Goal: Check status: Check status

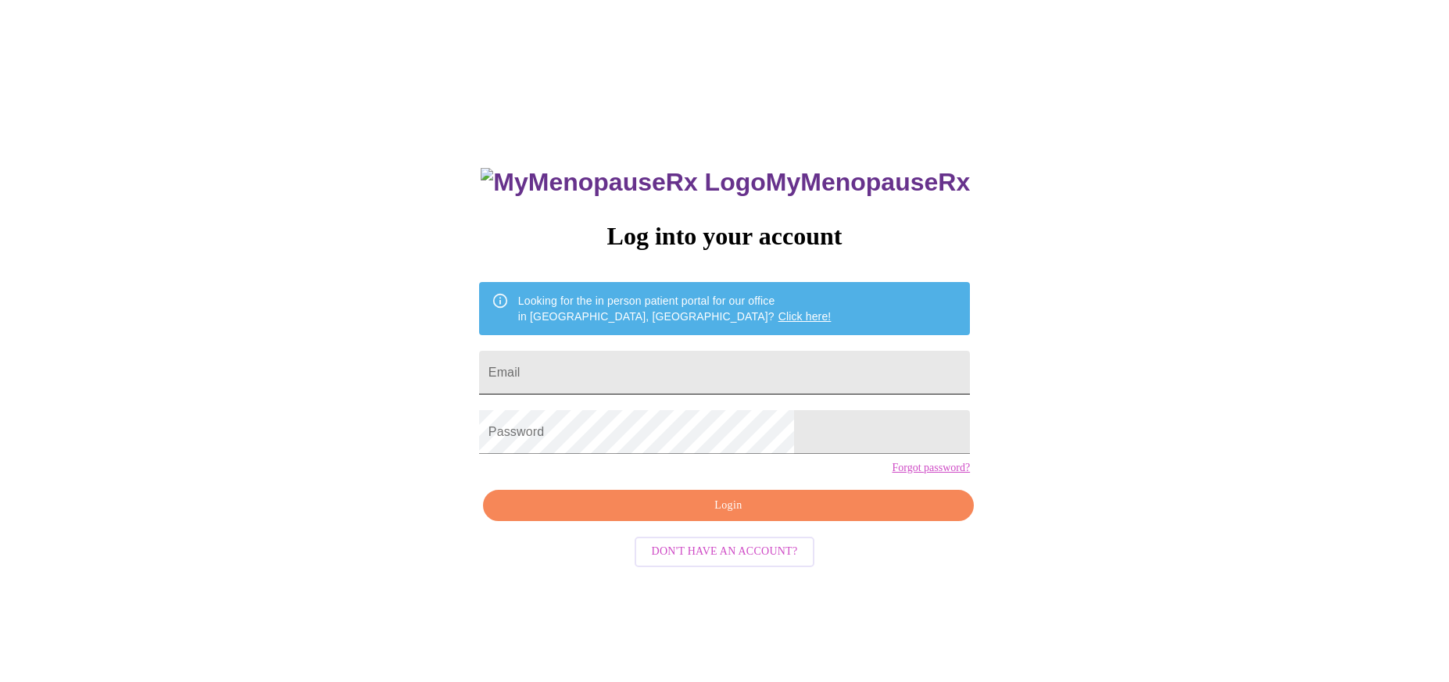
click at [613, 363] on input "Email" at bounding box center [724, 373] width 491 height 44
type input "[EMAIL_ADDRESS][DOMAIN_NAME]"
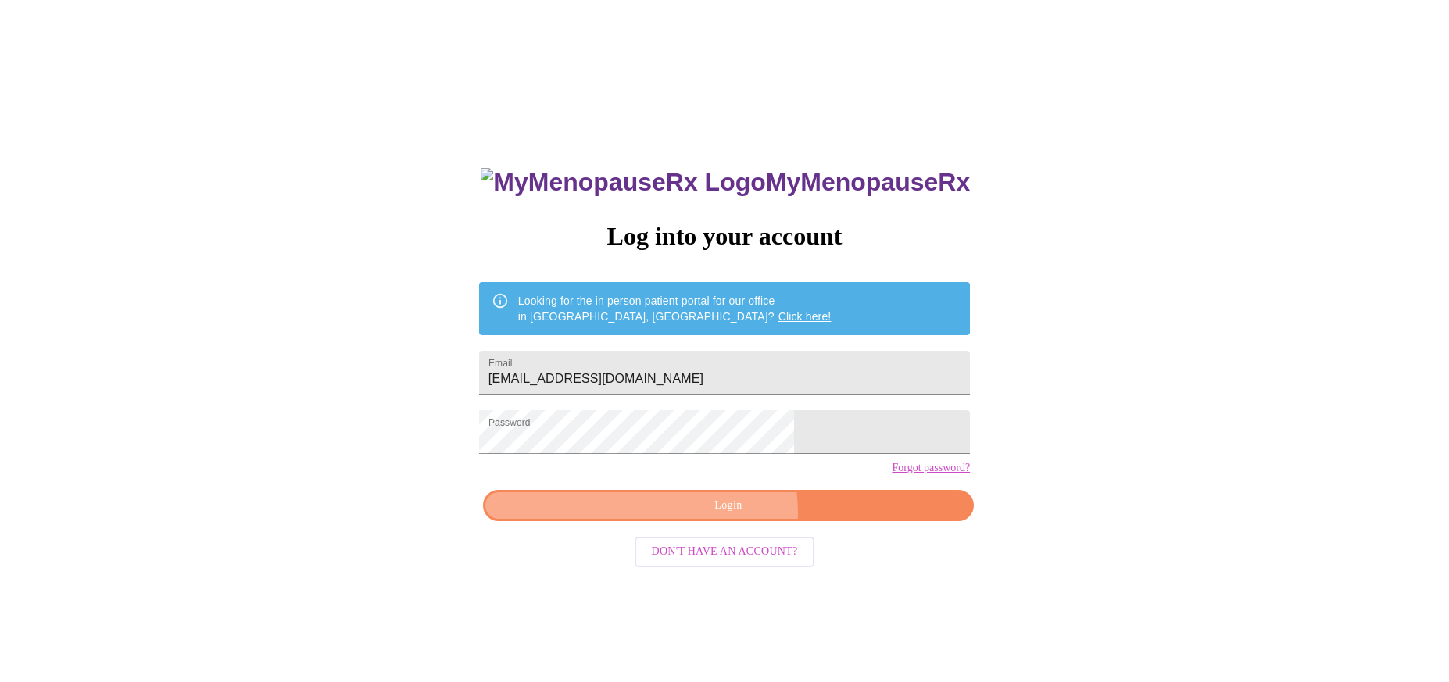
click at [717, 516] on span "Login" at bounding box center [728, 506] width 455 height 20
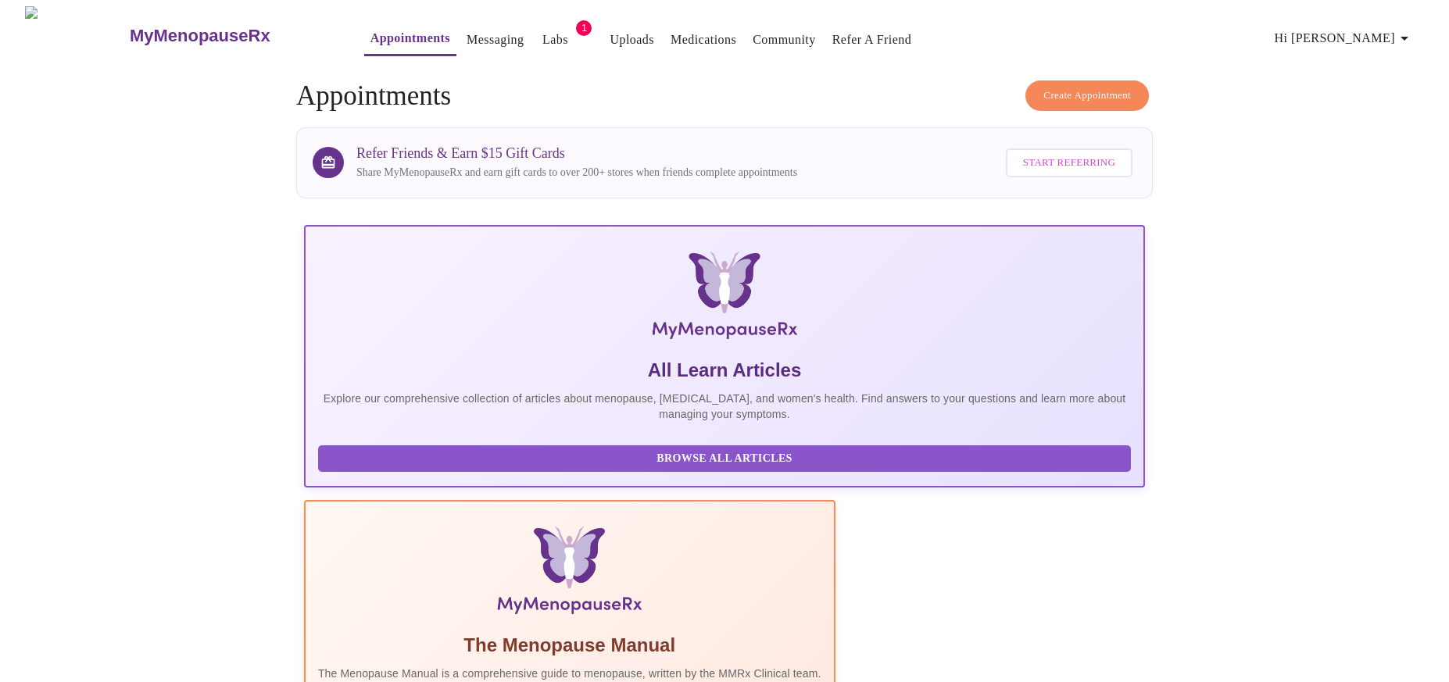
click at [542, 29] on link "Labs" at bounding box center [555, 40] width 26 height 22
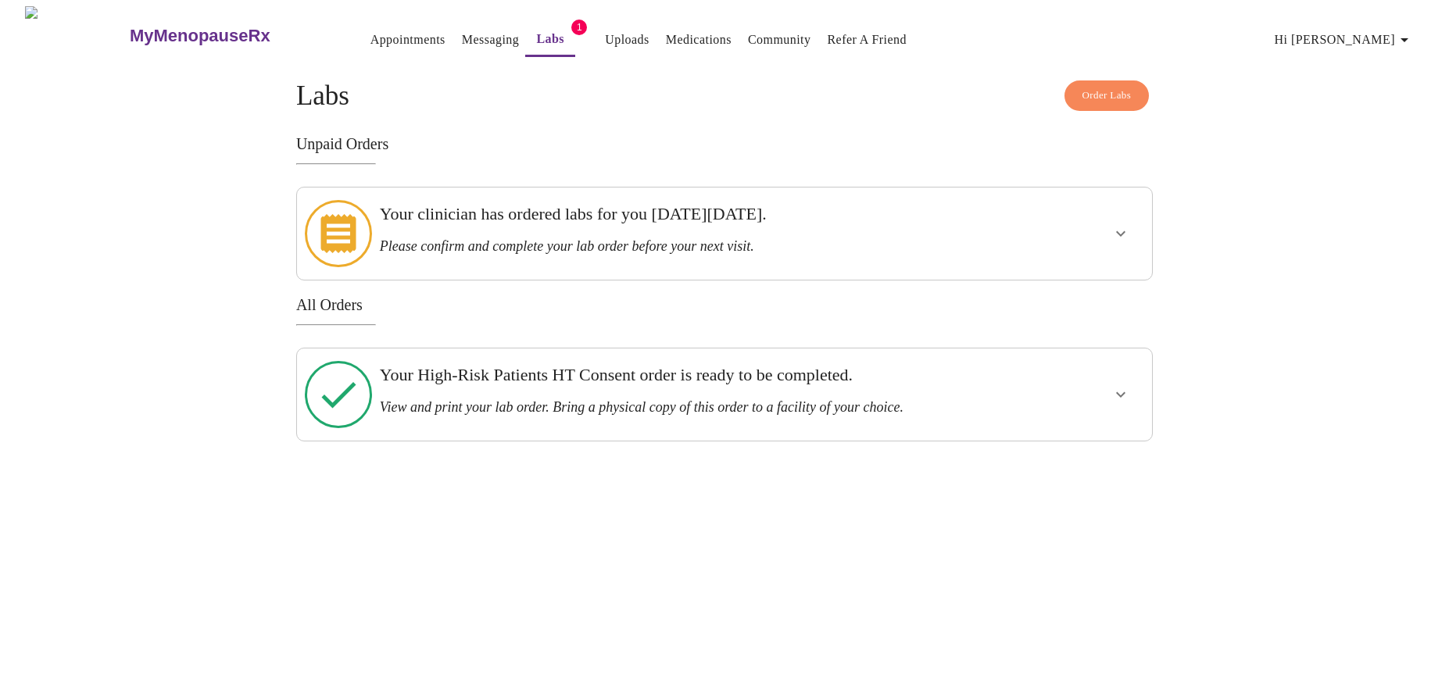
click at [919, 399] on h3 "View and print your lab order. Bring a physical copy of this order to a facilit…" at bounding box center [683, 407] width 607 height 16
click at [1124, 392] on icon "show more" at bounding box center [1120, 394] width 9 height 5
click at [1092, 441] on span "View Order" at bounding box center [1083, 451] width 70 height 20
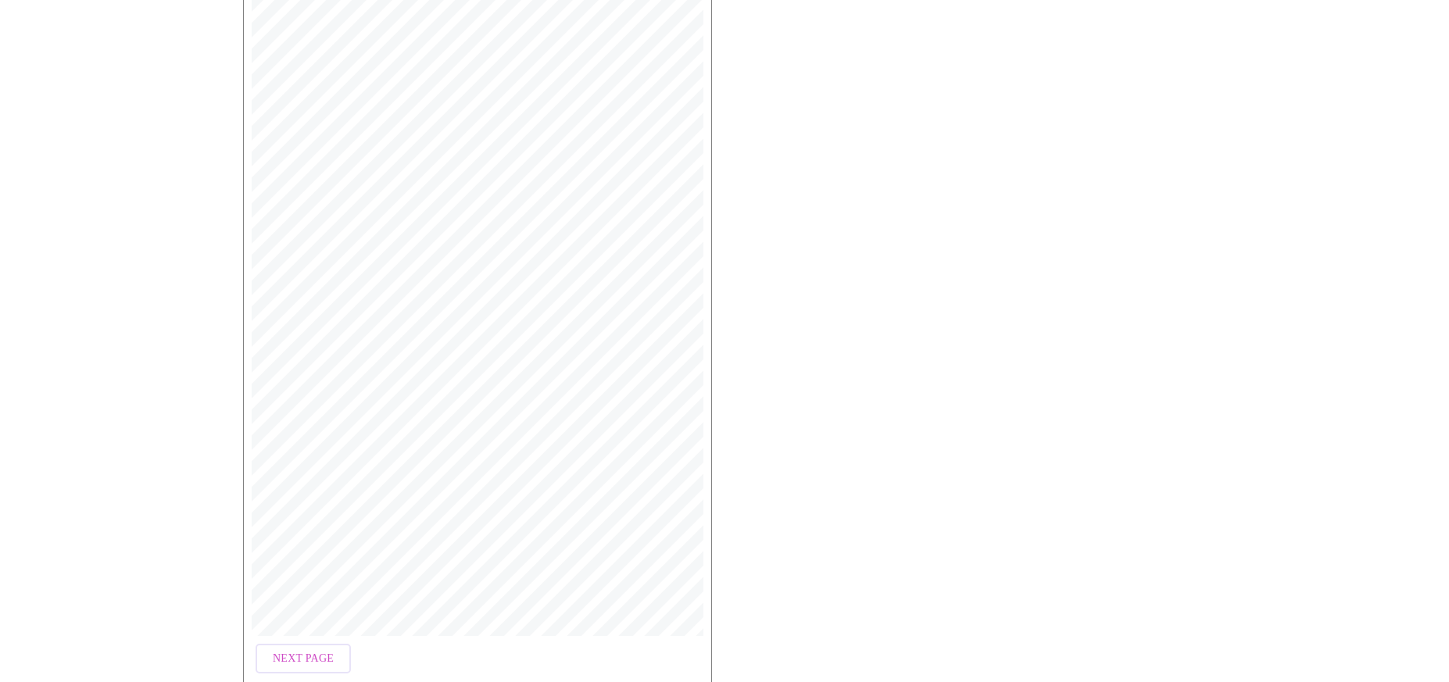
scroll to position [329, 0]
click at [310, 578] on span "Next Page" at bounding box center [303, 580] width 61 height 20
click at [325, 570] on span "Previous Page" at bounding box center [316, 580] width 86 height 20
click at [303, 572] on span "Next Page" at bounding box center [303, 580] width 61 height 20
click at [322, 631] on span "Open Larger PDF" at bounding box center [314, 634] width 101 height 20
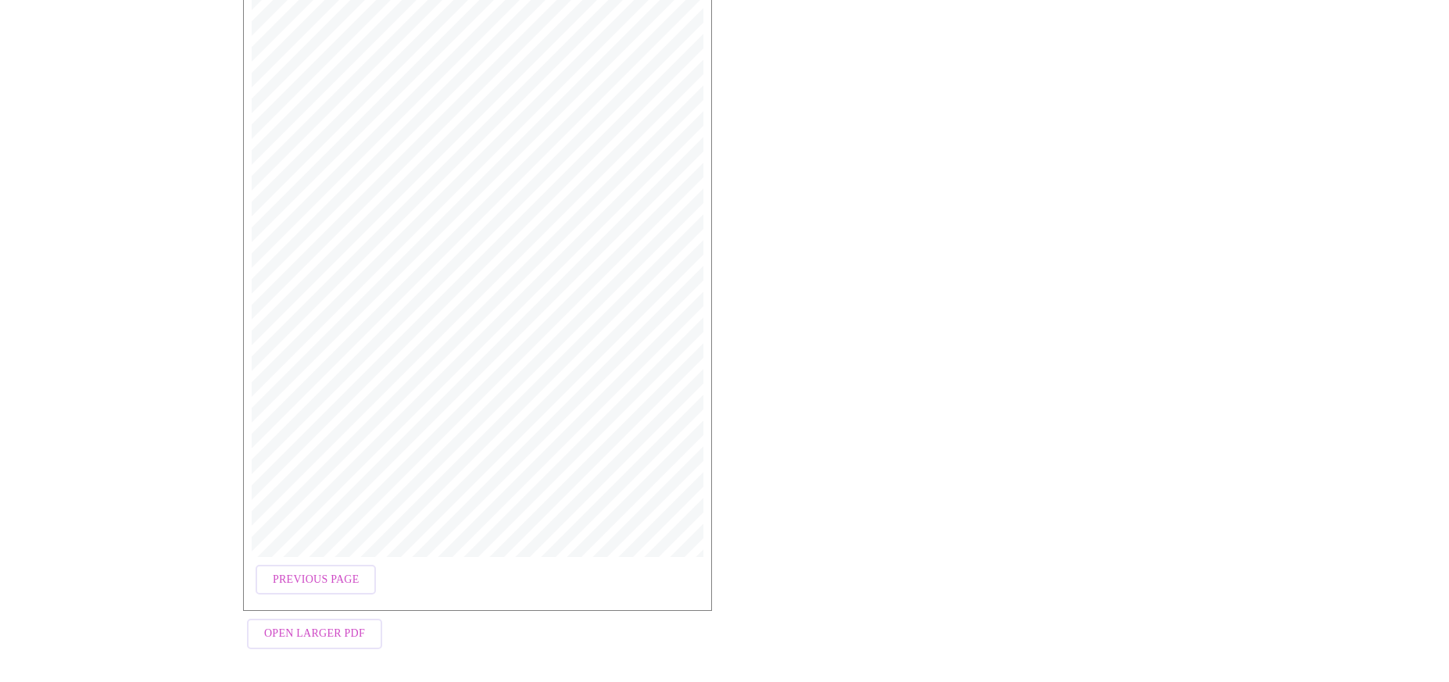
scroll to position [327, 0]
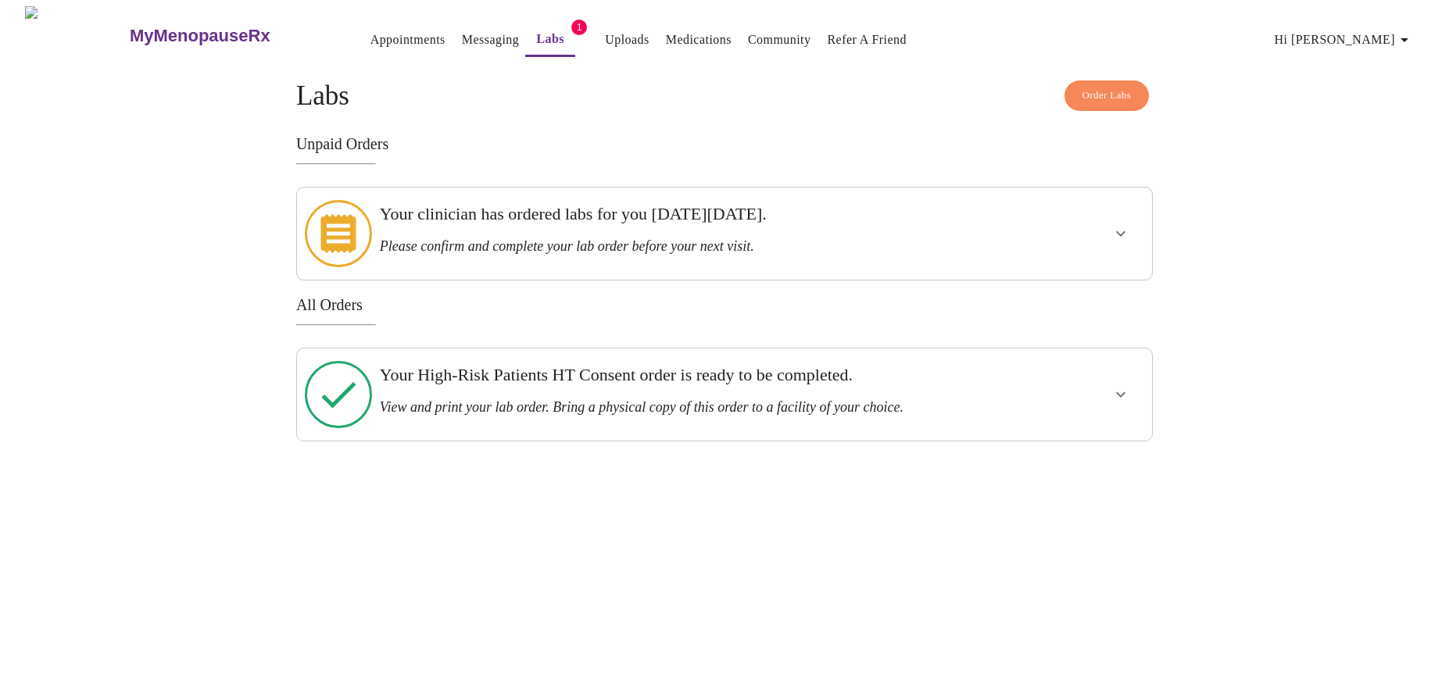
click at [1118, 231] on icon "show more" at bounding box center [1120, 233] width 19 height 19
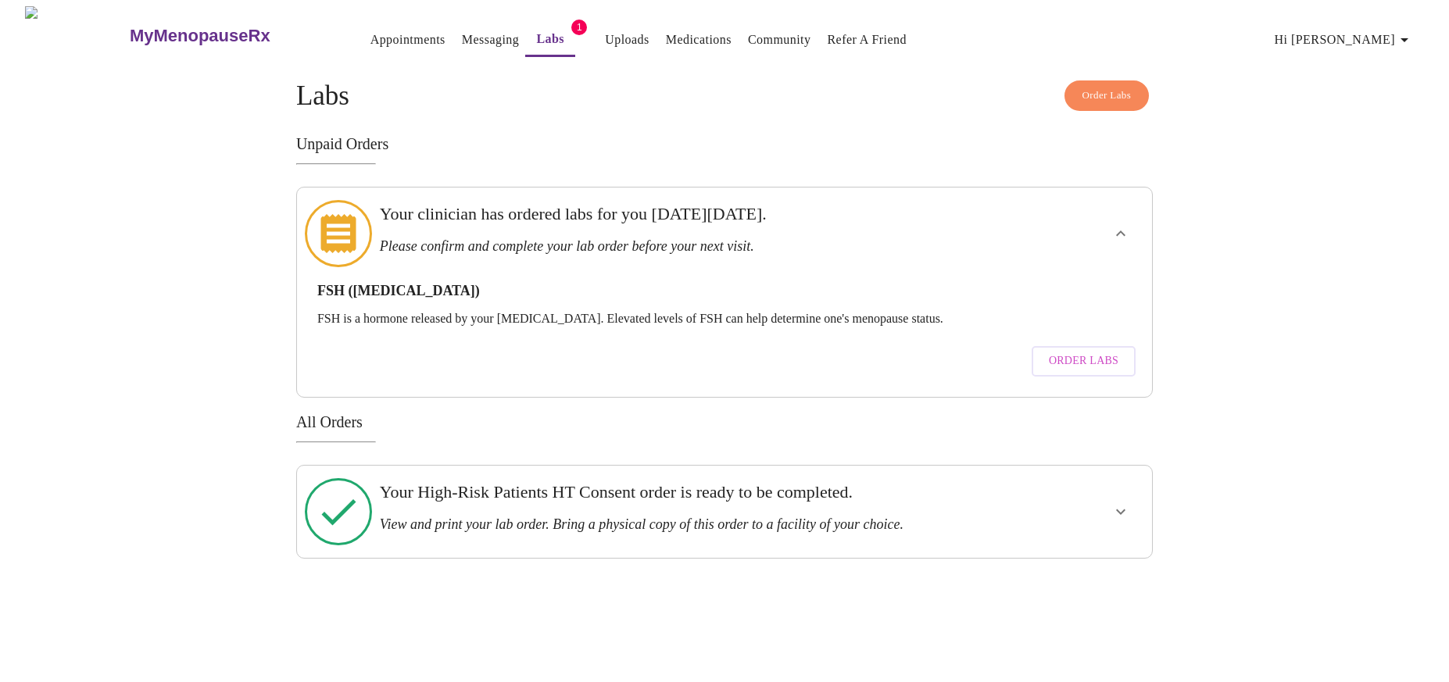
click at [1059, 352] on span "Order Labs" at bounding box center [1084, 362] width 70 height 20
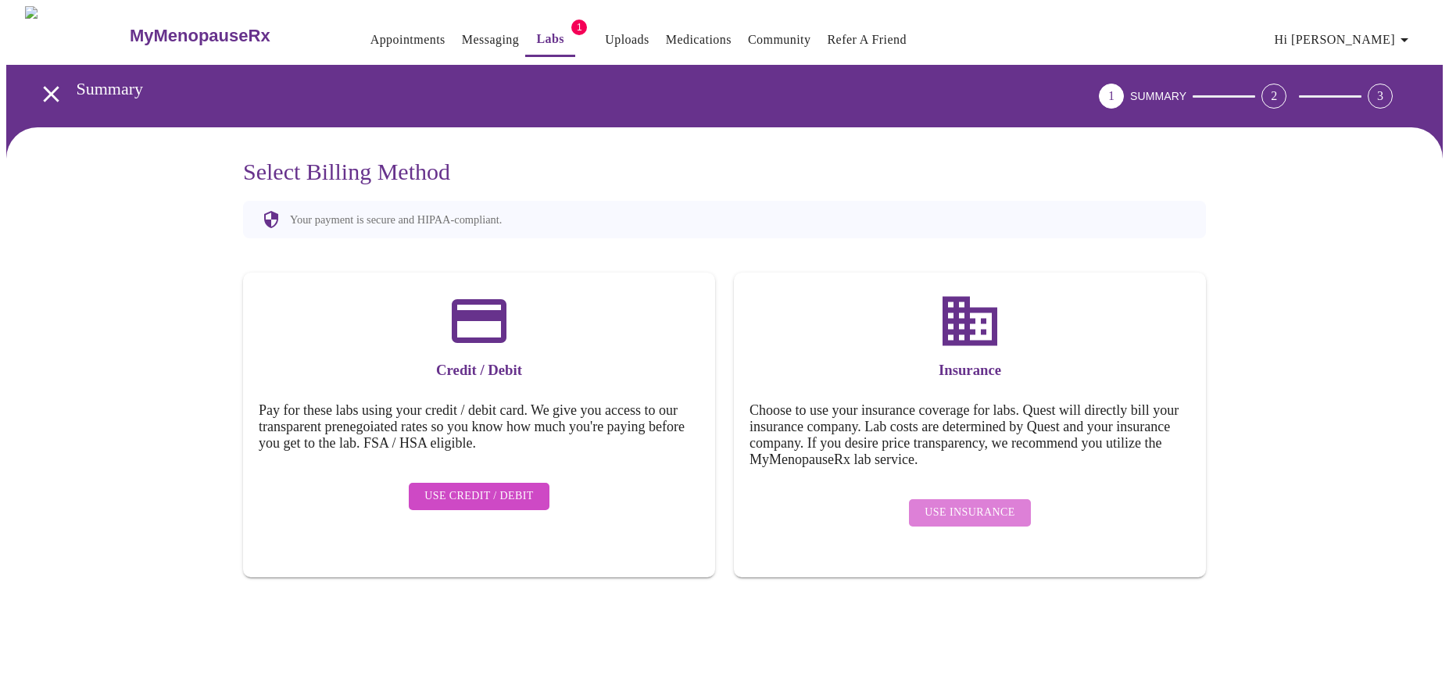
click at [986, 505] on span "Use Insurance" at bounding box center [969, 513] width 90 height 20
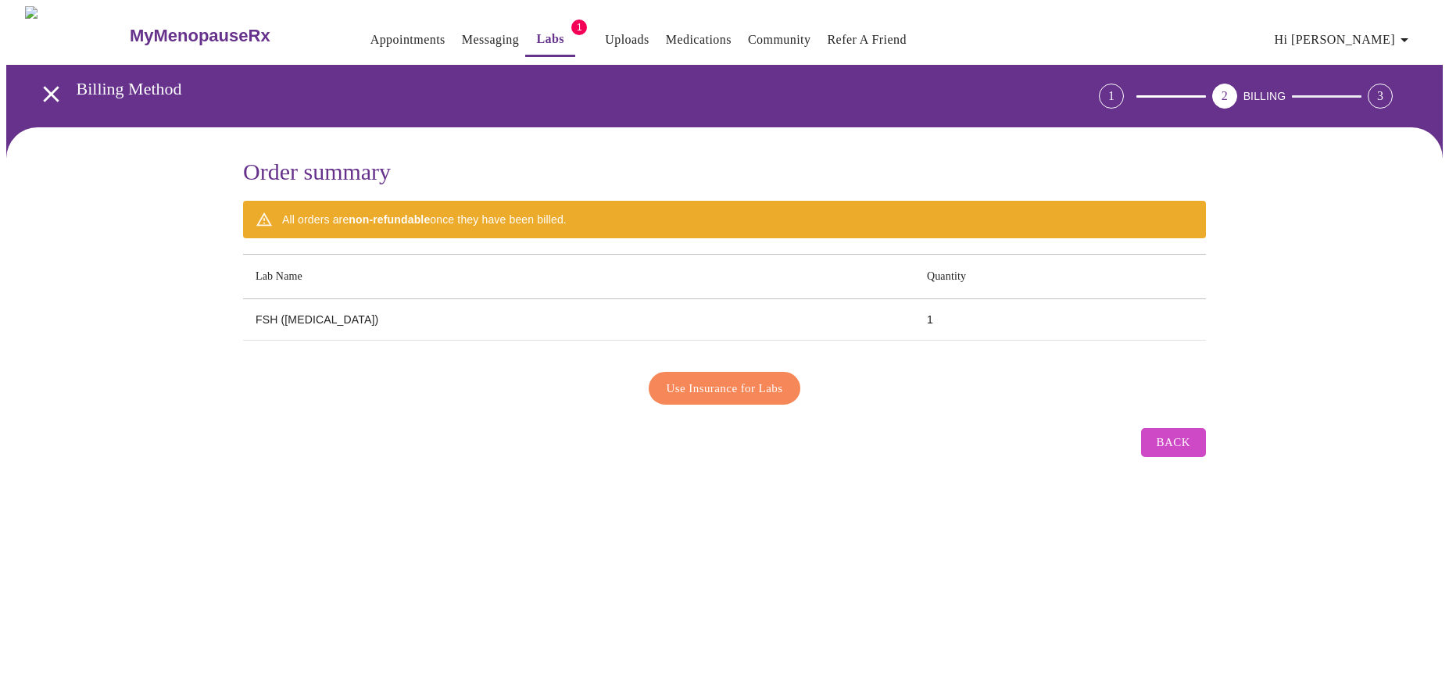
click at [750, 383] on span "Use Insurance for Labs" at bounding box center [725, 388] width 116 height 20
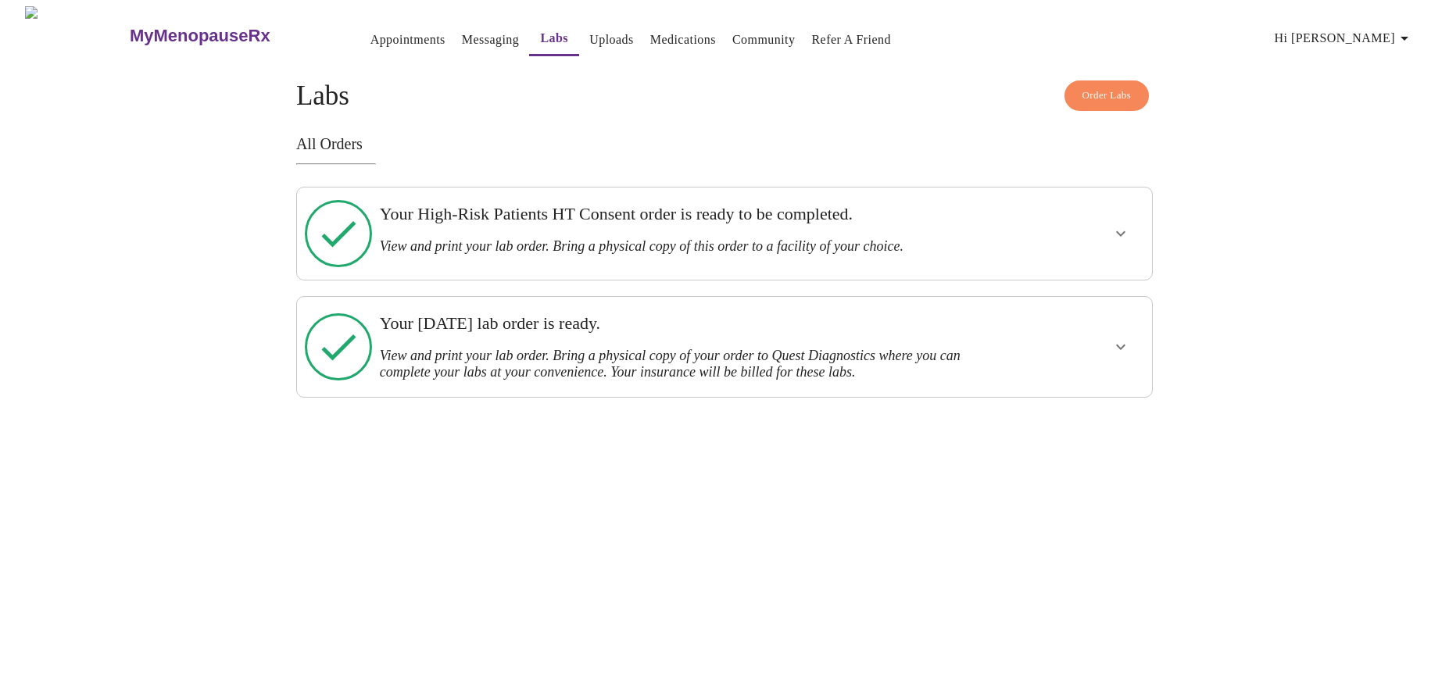
click at [1120, 338] on icon "show more" at bounding box center [1120, 347] width 19 height 19
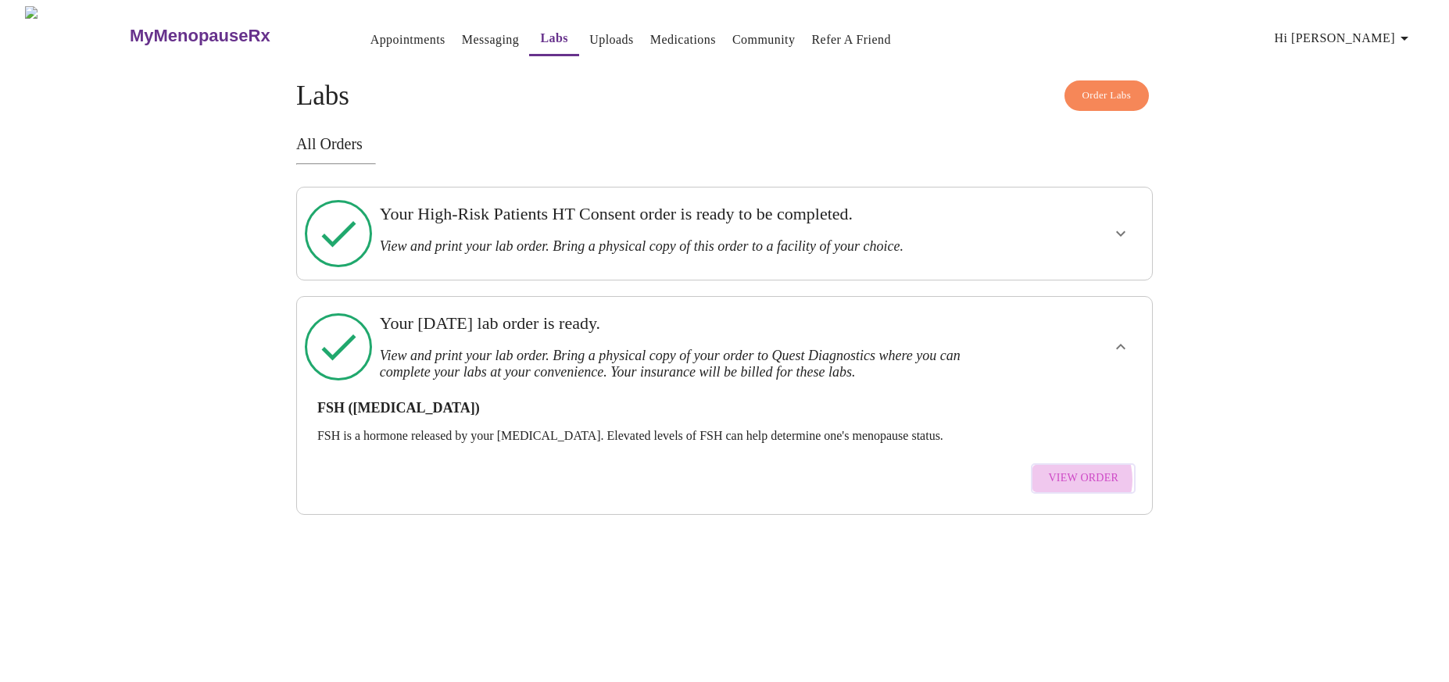
click at [1068, 469] on span "View Order" at bounding box center [1083, 479] width 70 height 20
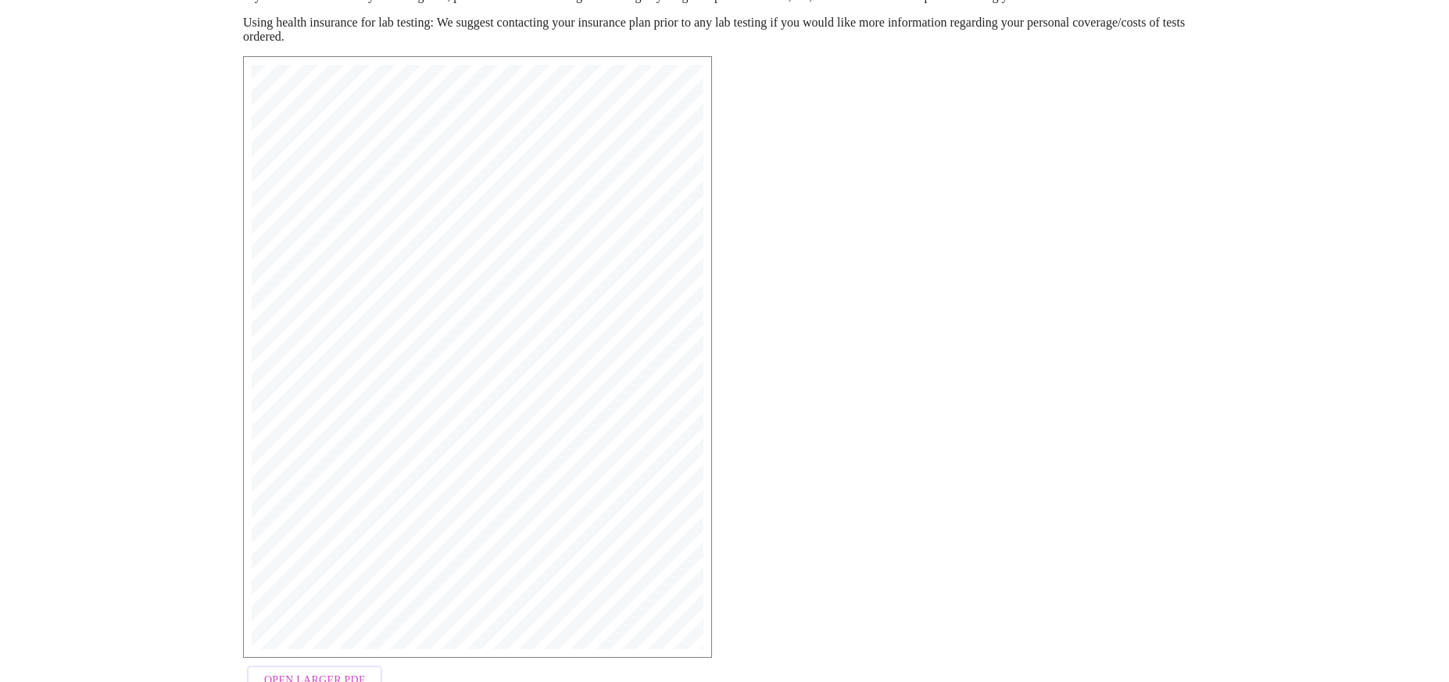
scroll to position [279, 0]
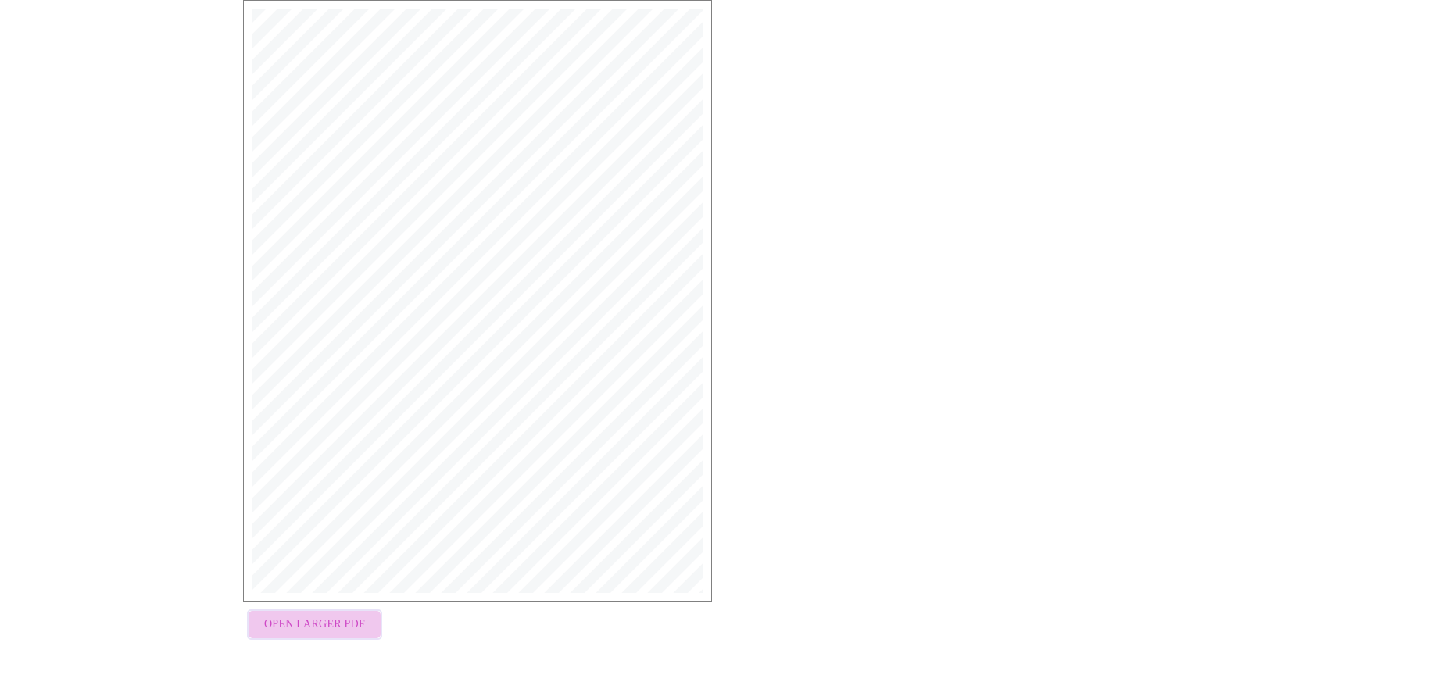
click at [329, 620] on span "Open Larger PDF" at bounding box center [314, 625] width 101 height 20
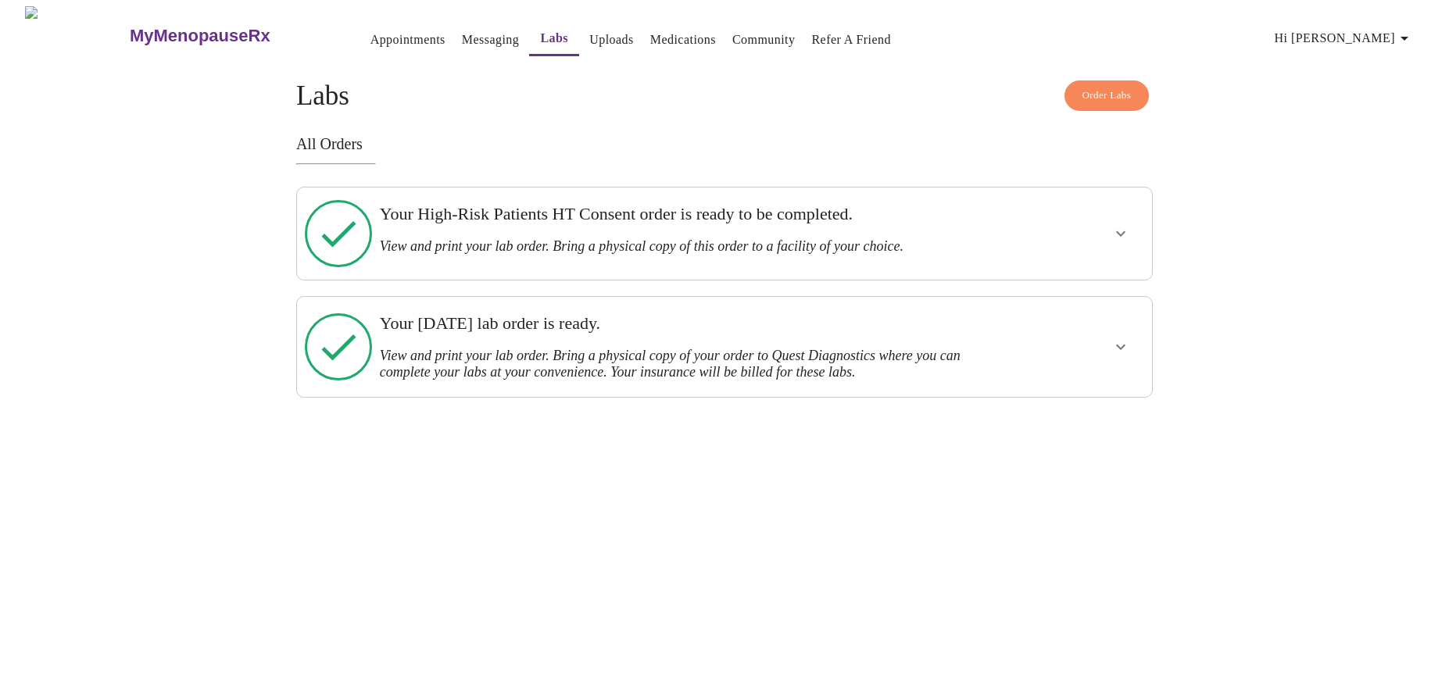
click at [370, 32] on link "Appointments" at bounding box center [407, 40] width 75 height 22
